Goal: Task Accomplishment & Management: Complete application form

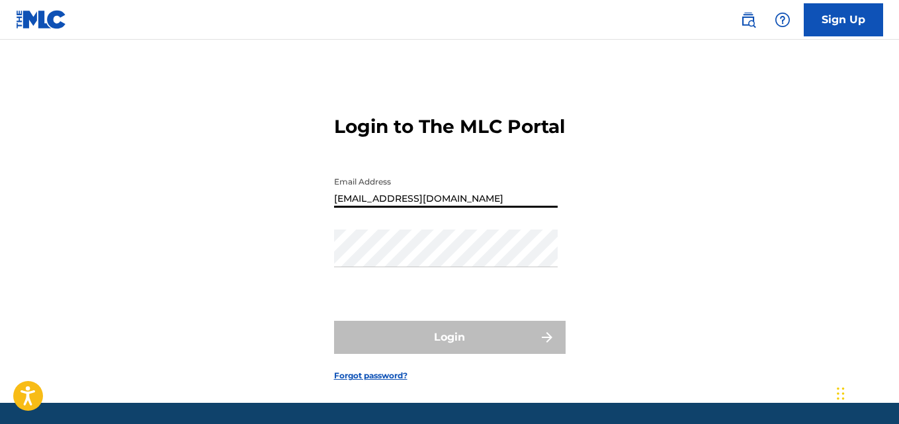
type input "[EMAIL_ADDRESS][DOMAIN_NAME]"
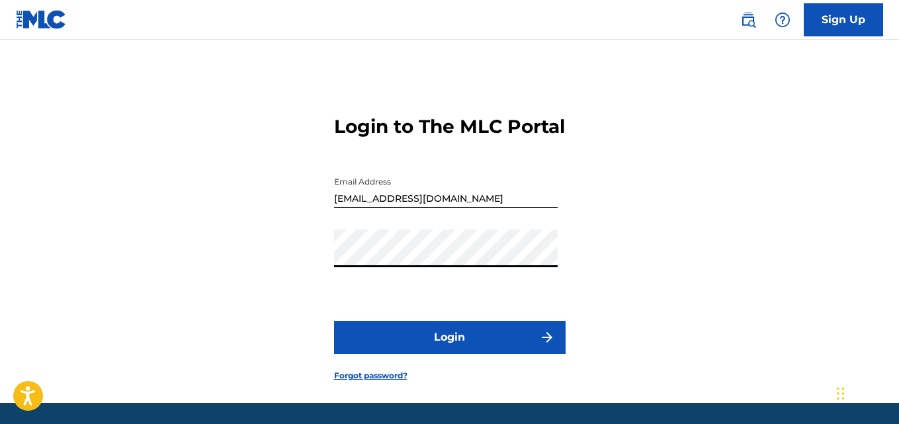
click at [451, 354] on button "Login" at bounding box center [450, 337] width 232 height 33
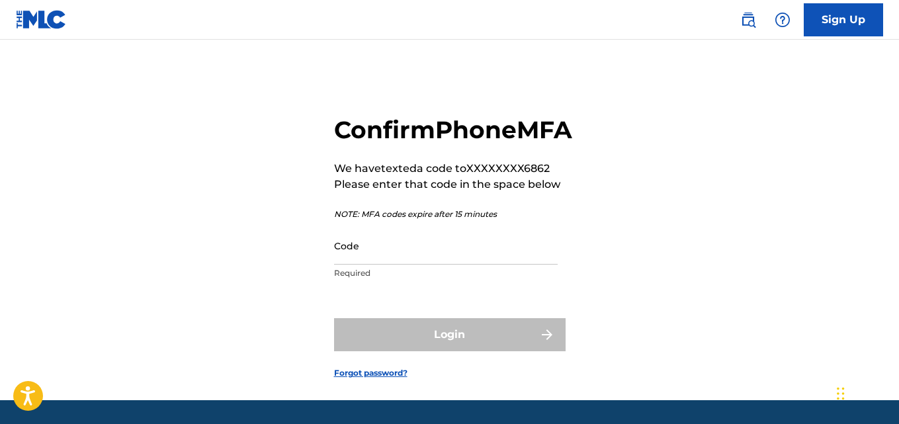
click at [364, 265] on input "Code" at bounding box center [446, 246] width 224 height 38
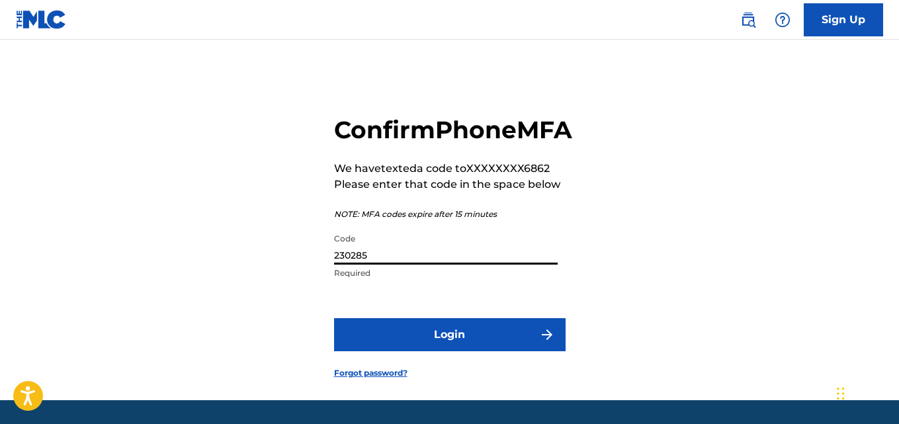
type input "230285"
click at [445, 351] on button "Login" at bounding box center [450, 334] width 232 height 33
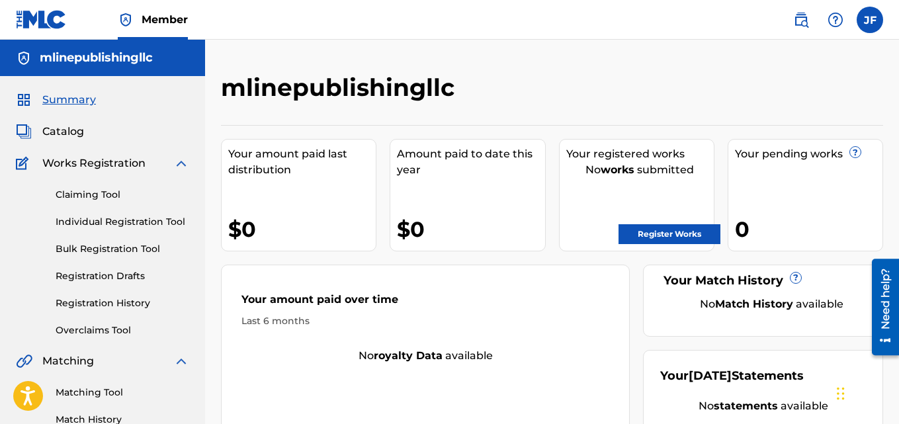
click at [177, 165] on img at bounding box center [181, 163] width 16 height 16
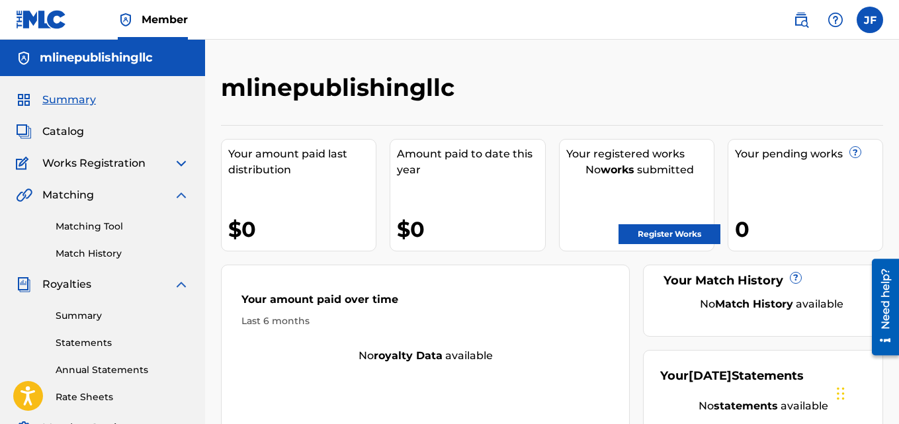
click at [179, 198] on img at bounding box center [181, 195] width 16 height 16
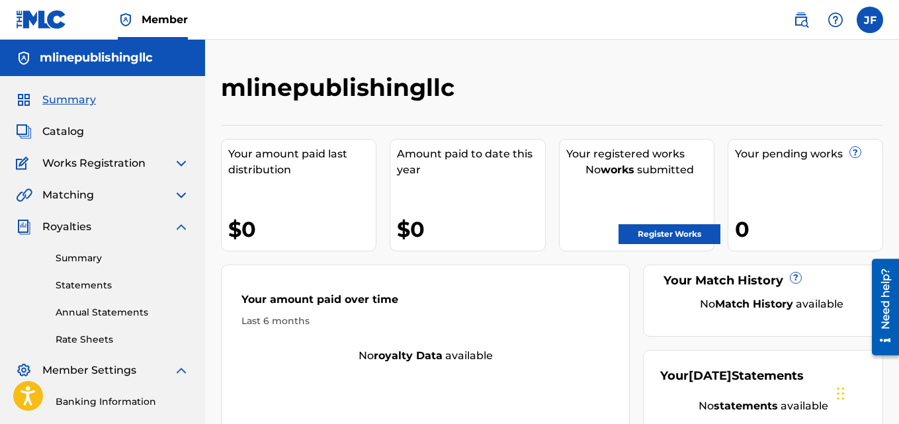
click at [185, 230] on img at bounding box center [181, 227] width 16 height 16
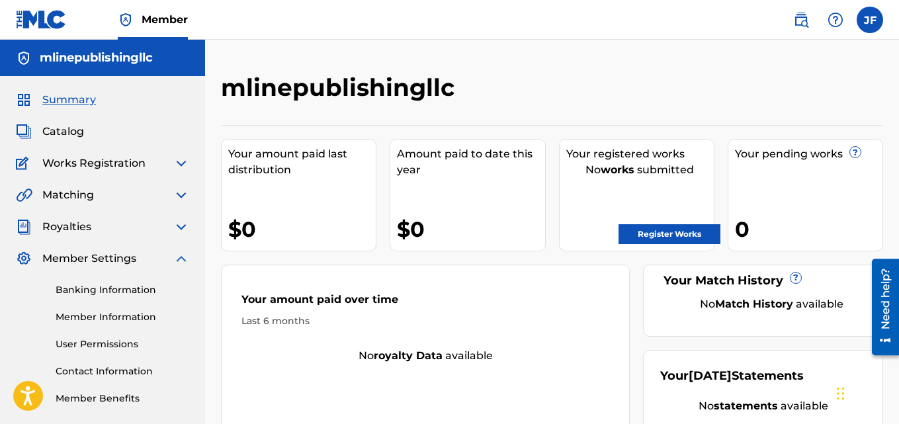
click at [181, 257] on img at bounding box center [181, 259] width 16 height 16
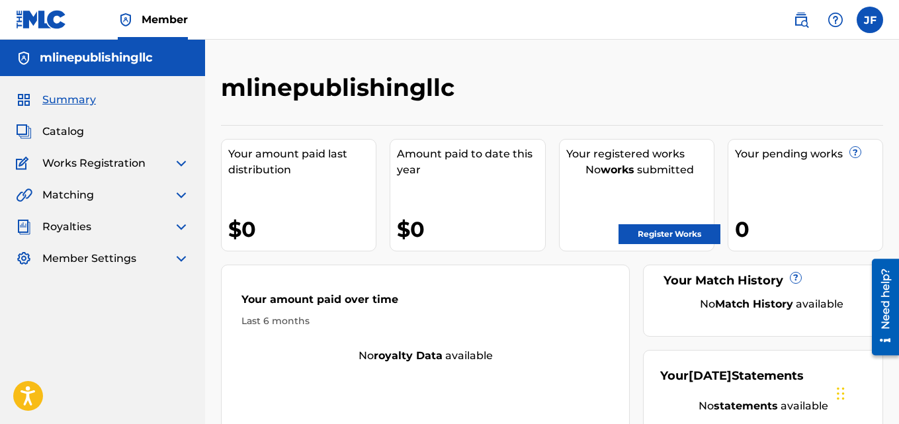
click at [77, 132] on span "Catalog" at bounding box center [63, 132] width 42 height 16
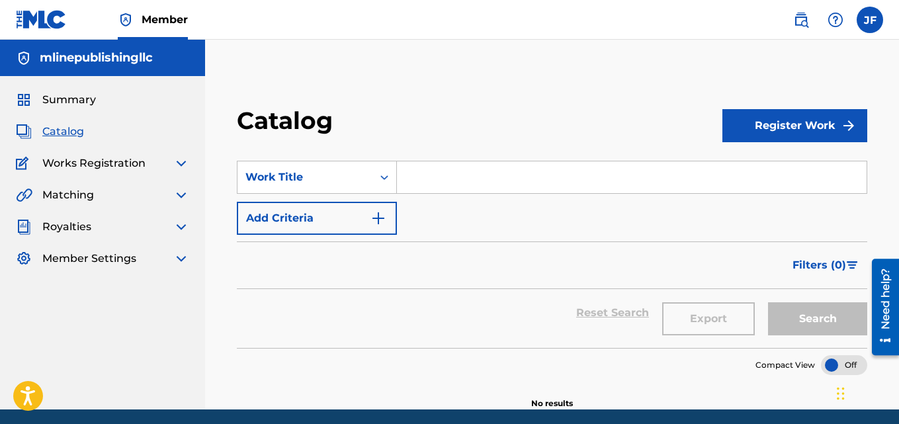
click at [177, 162] on img at bounding box center [181, 163] width 16 height 16
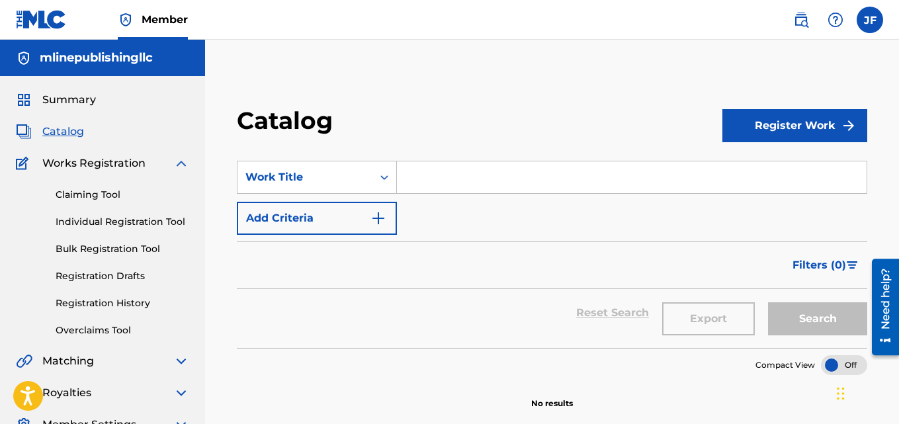
click at [96, 279] on link "Registration Drafts" at bounding box center [123, 276] width 134 height 14
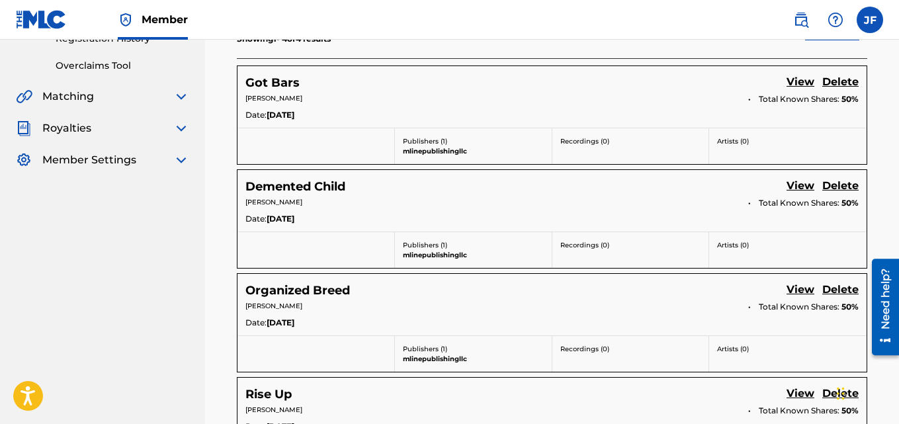
scroll to position [255, 0]
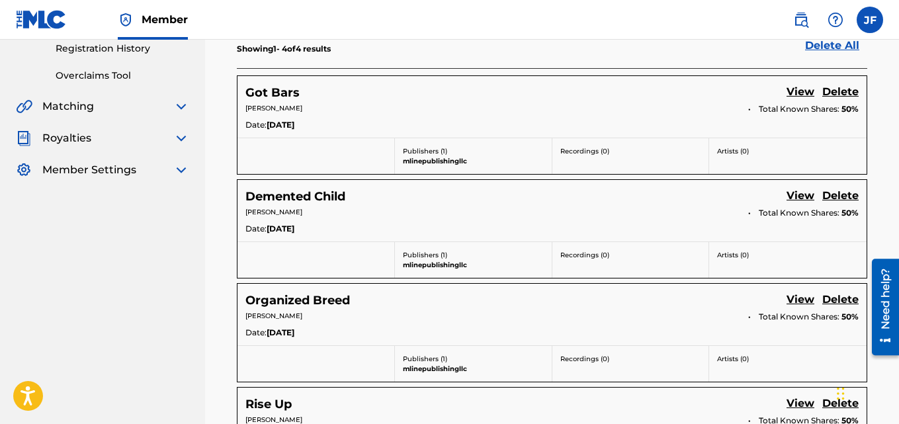
click at [798, 92] on link "View" at bounding box center [800, 93] width 28 height 18
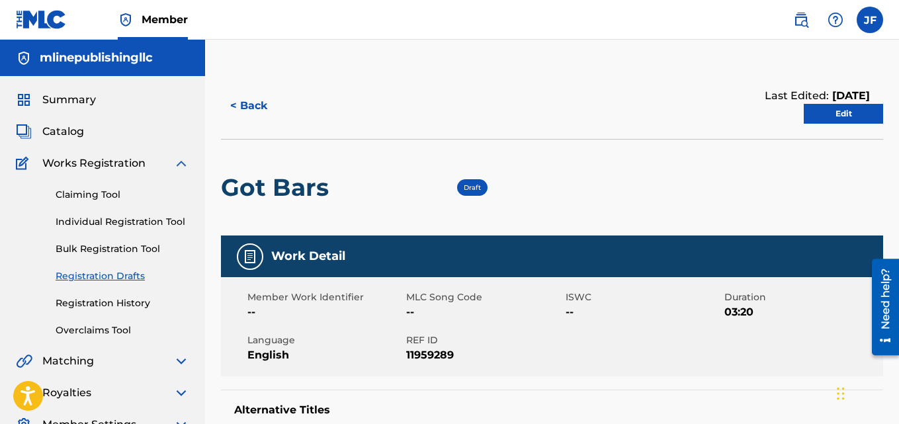
click at [837, 119] on link "Edit" at bounding box center [843, 114] width 79 height 20
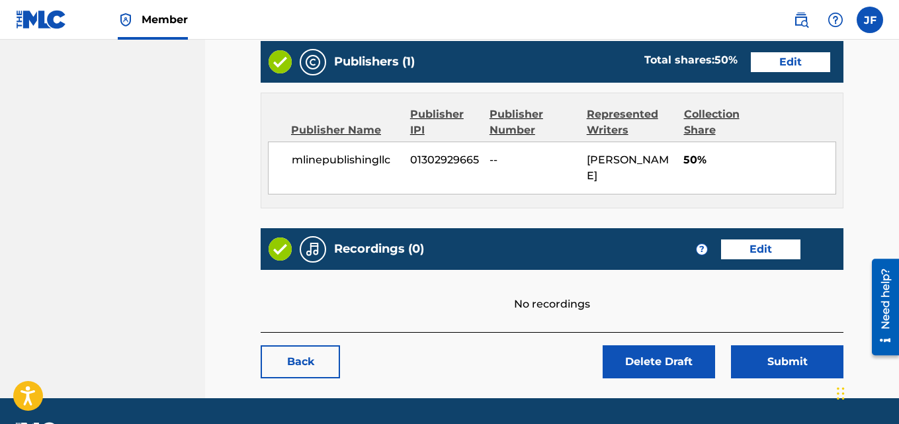
scroll to position [551, 0]
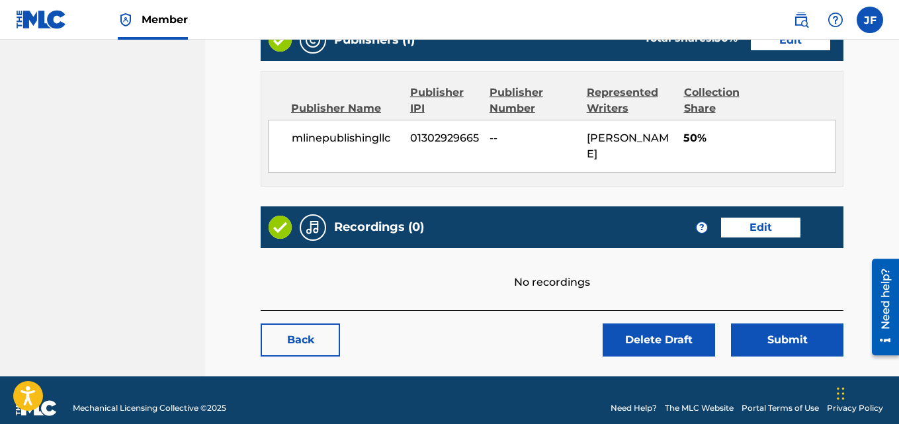
click at [755, 218] on link "Edit" at bounding box center [760, 228] width 79 height 20
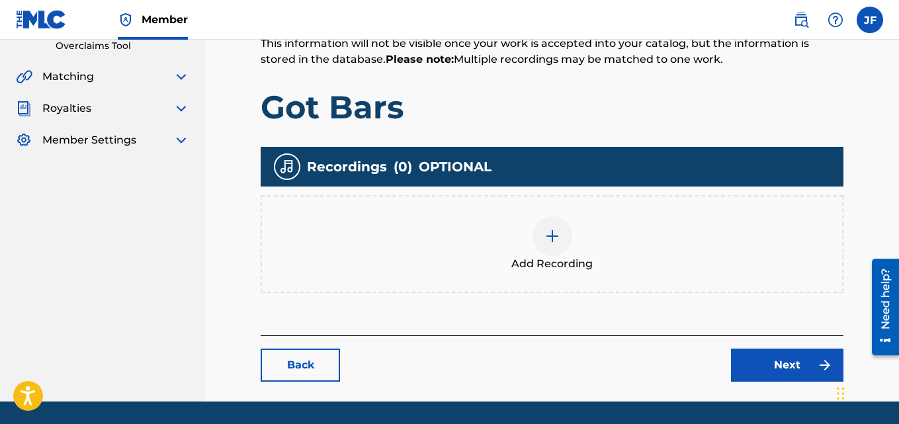
scroll to position [325, 0]
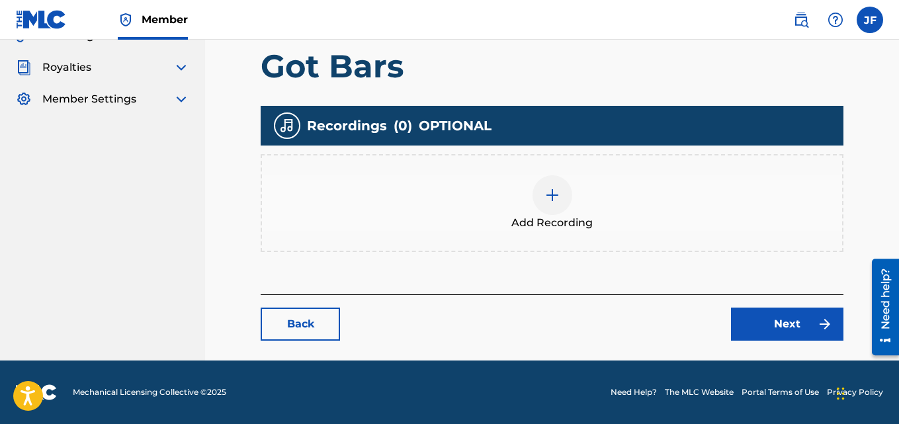
click at [551, 198] on img at bounding box center [552, 195] width 16 height 16
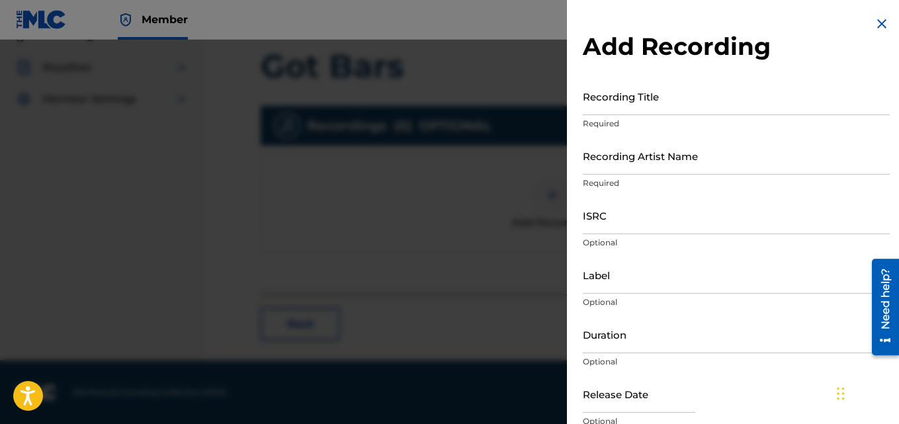
click at [627, 112] on input "Recording Title" at bounding box center [736, 96] width 307 height 38
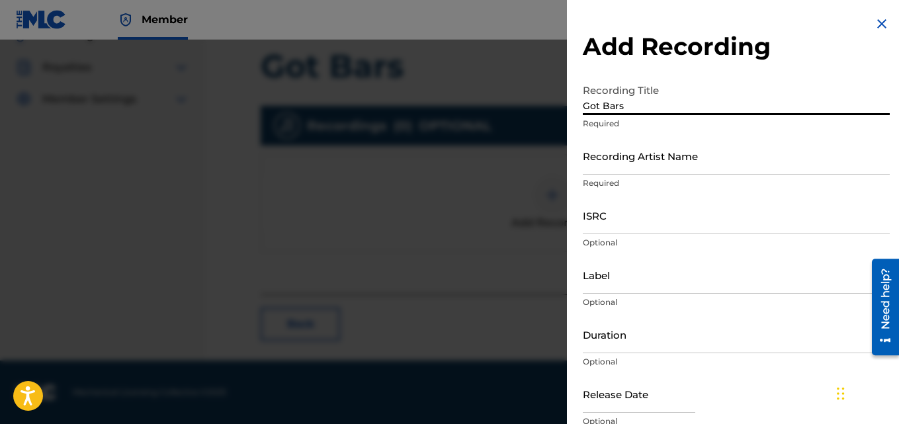
type input "Got Bars"
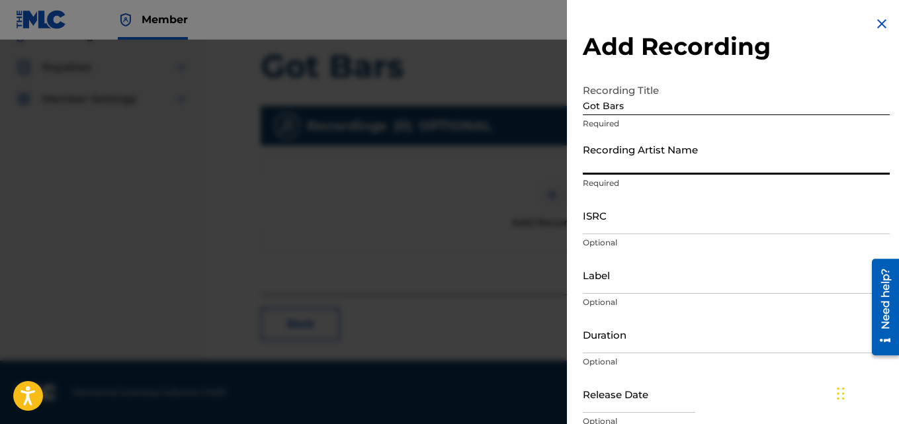
click at [598, 167] on input "Recording Artist Name" at bounding box center [736, 156] width 307 height 38
type input "o"
type input "[PERSON_NAME]"
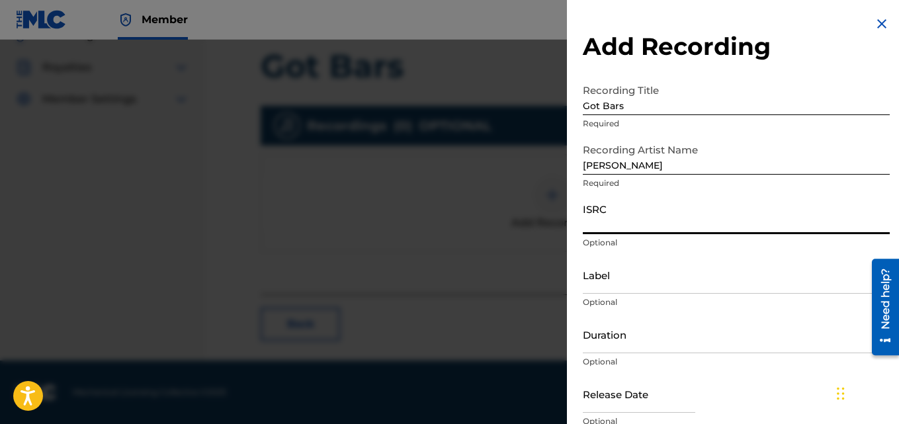
click at [600, 225] on input "ISRC" at bounding box center [736, 215] width 307 height 38
type input "S"
type input "USDHM2300226"
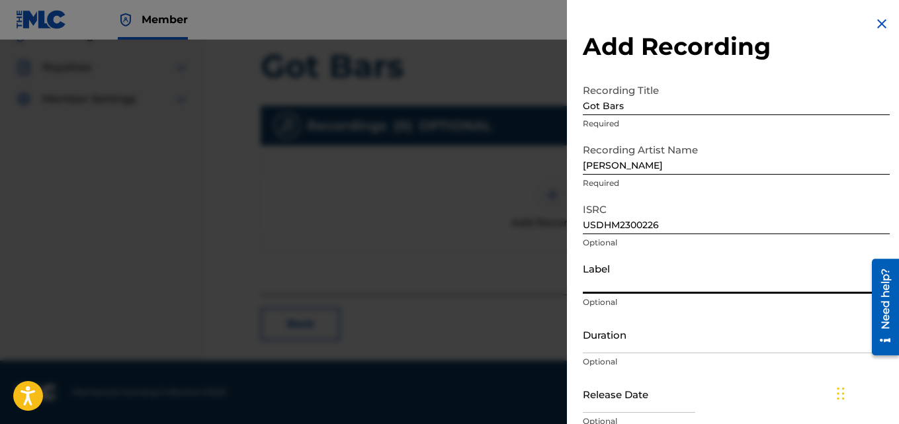
click at [611, 289] on input "Label" at bounding box center [736, 275] width 307 height 38
type input "b"
click at [636, 260] on input "Blakhill" at bounding box center [736, 275] width 307 height 38
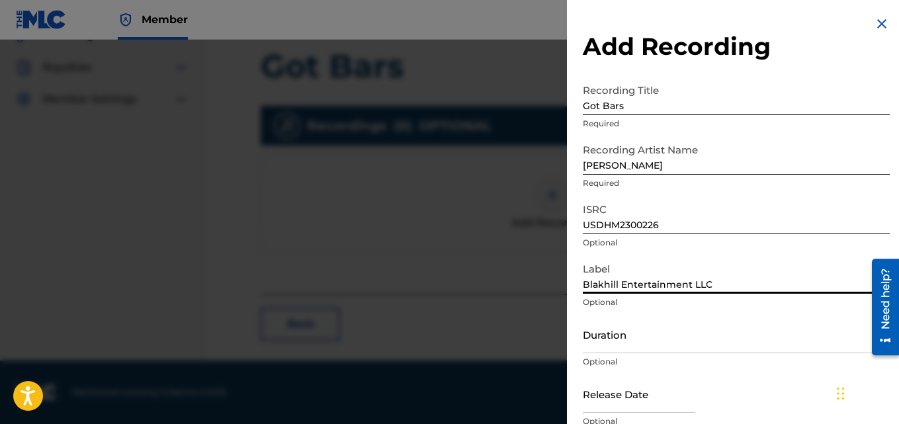
type input "Blakhill Entertainment LLC"
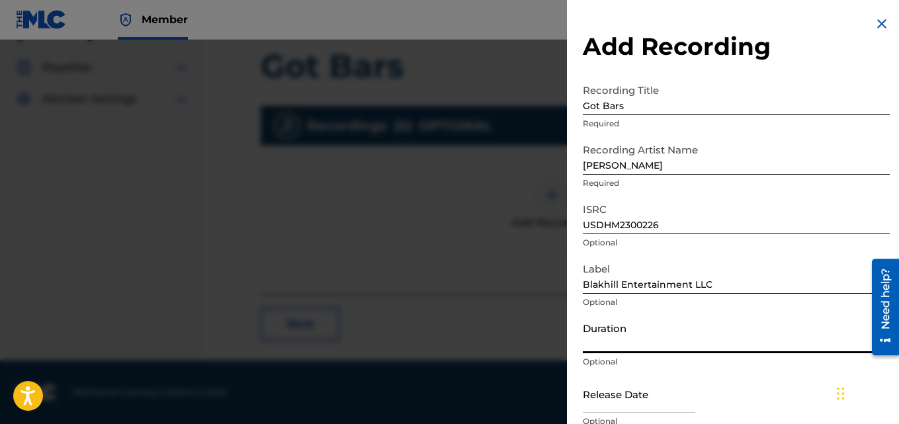
click at [626, 343] on input "Duration" at bounding box center [736, 335] width 307 height 38
type input "03:20"
click at [759, 384] on div "Release Date Optional" at bounding box center [736, 405] width 307 height 60
click at [614, 402] on input "text" at bounding box center [639, 394] width 112 height 38
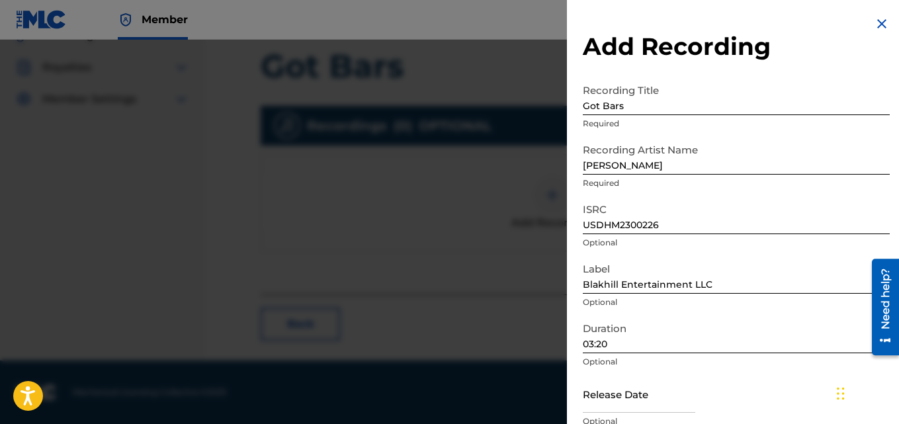
select select "7"
select select "2025"
type input "[DATE]"
click at [647, 415] on div at bounding box center [639, 395] width 112 height 40
drag, startPoint x: 843, startPoint y: 385, endPoint x: 858, endPoint y: 397, distance: 19.3
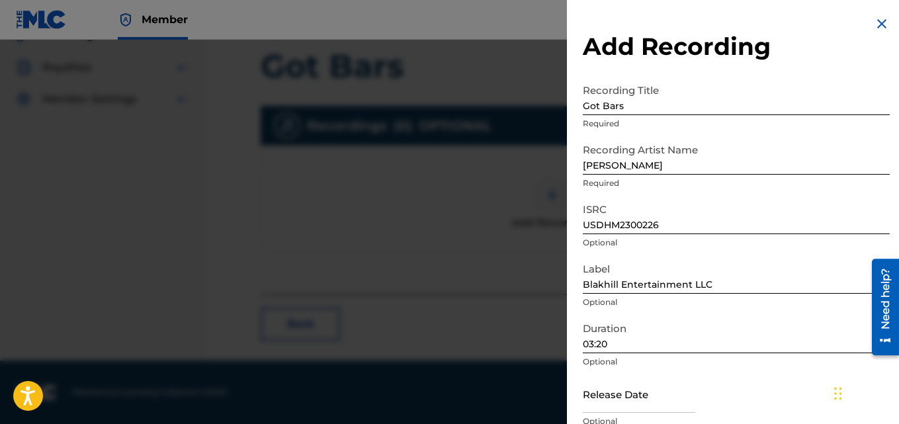
click at [858, 397] on div "Chat Widget" at bounding box center [863, 391] width 66 height 63
click at [882, 26] on img at bounding box center [882, 24] width 16 height 16
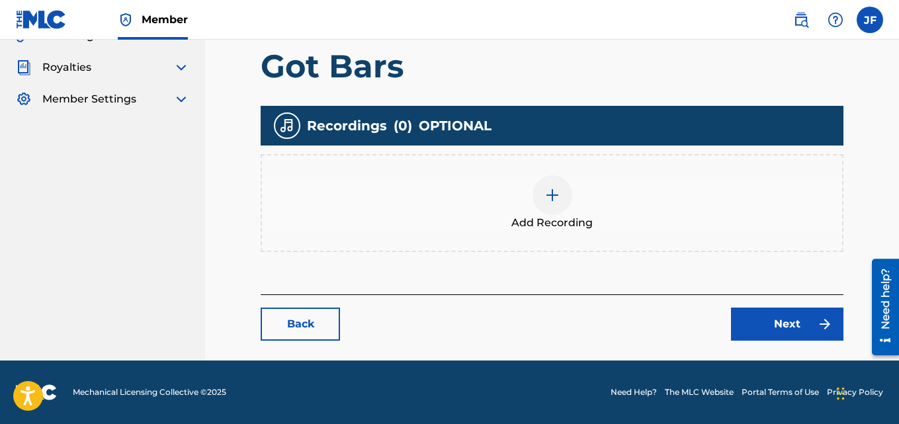
click at [554, 204] on div at bounding box center [552, 195] width 40 height 40
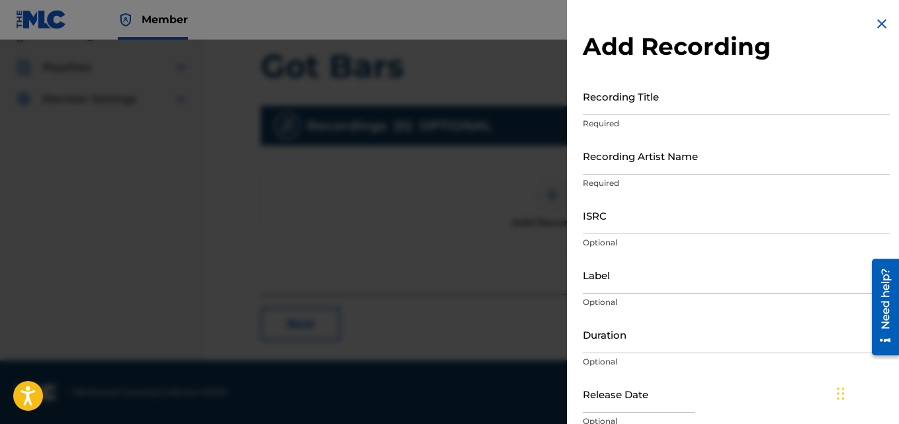
click at [882, 25] on img at bounding box center [882, 24] width 16 height 16
